Goal: Find specific page/section: Find specific page/section

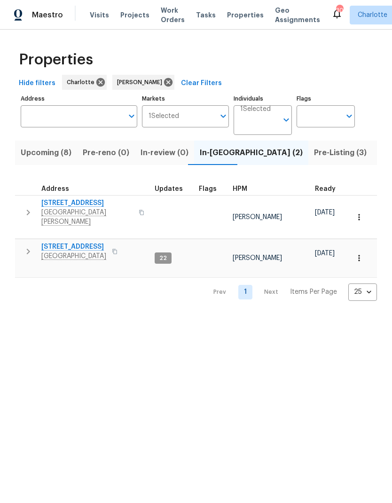
scroll to position [0, 0]
click at [378, 151] on span "Listed (22)" at bounding box center [398, 152] width 40 height 13
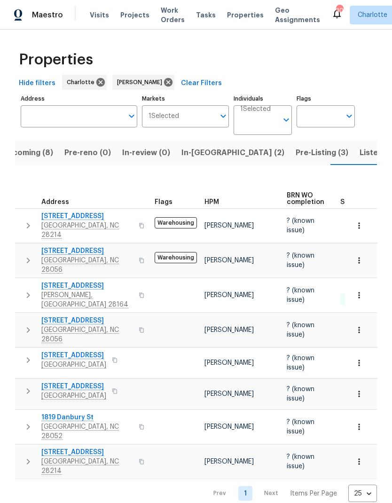
click at [360, 151] on span "Listed (22)" at bounding box center [380, 152] width 40 height 13
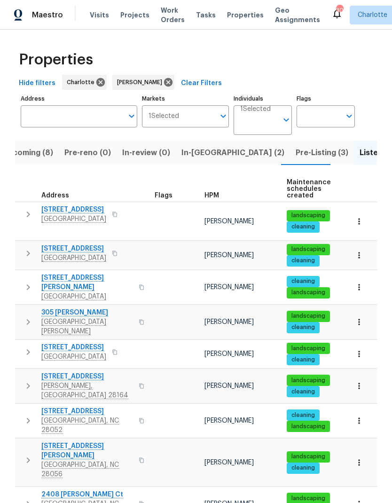
click at [296, 152] on span "Pre-Listing (3)" at bounding box center [322, 152] width 53 height 13
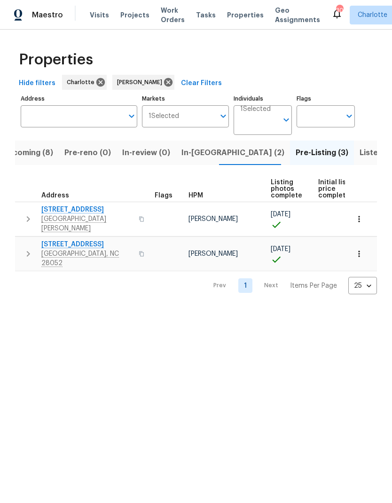
click at [360, 148] on span "Listed (22)" at bounding box center [380, 152] width 40 height 13
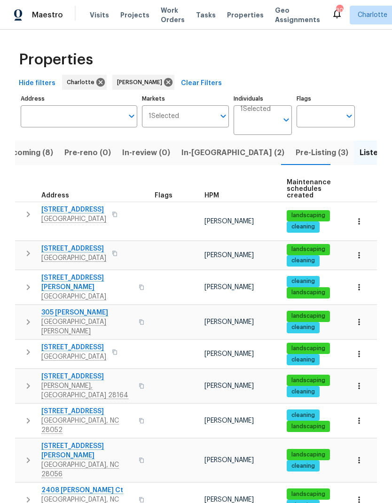
click at [210, 149] on span "In-[GEOGRAPHIC_DATA] (2)" at bounding box center [232, 152] width 103 height 13
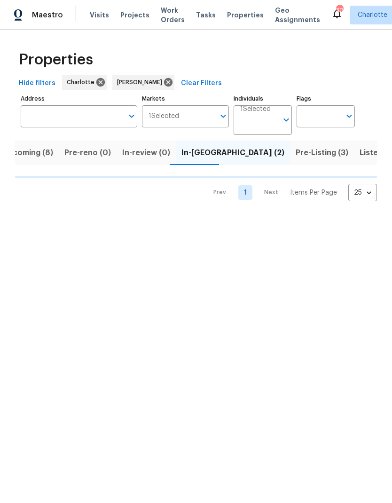
click at [38, 149] on span "Upcoming (8)" at bounding box center [27, 152] width 51 height 13
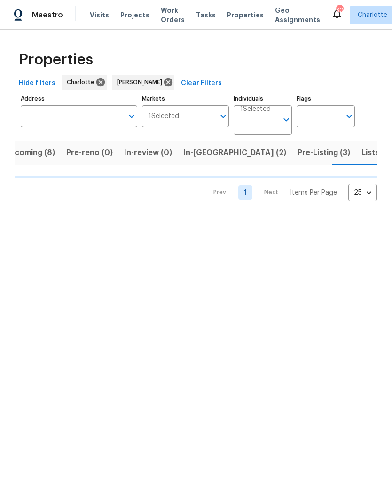
scroll to position [0, 18]
